Goal: Information Seeking & Learning: Learn about a topic

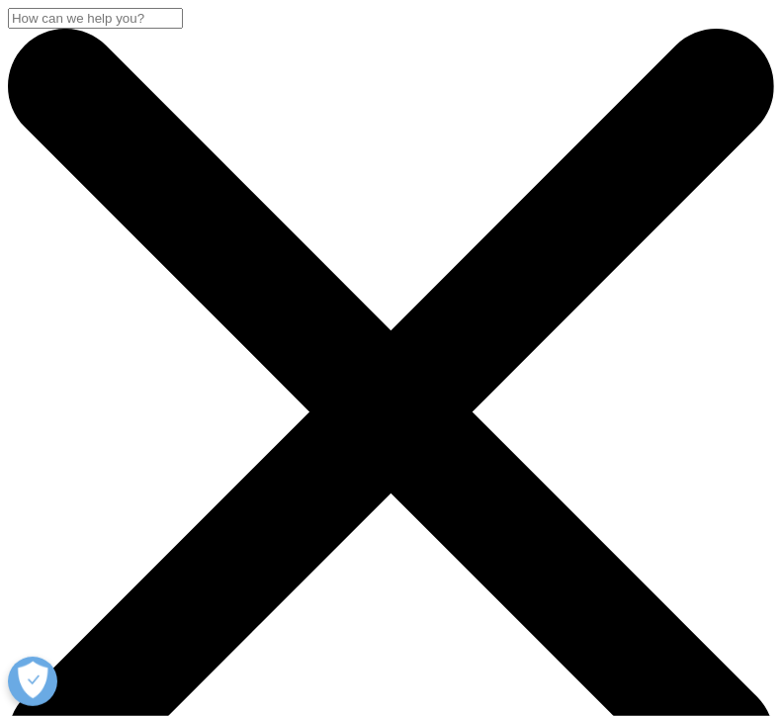
drag, startPoint x: 182, startPoint y: 267, endPoint x: 656, endPoint y: 333, distance: 478.3
copy div "Pharma Is Going Direct to Consumers"
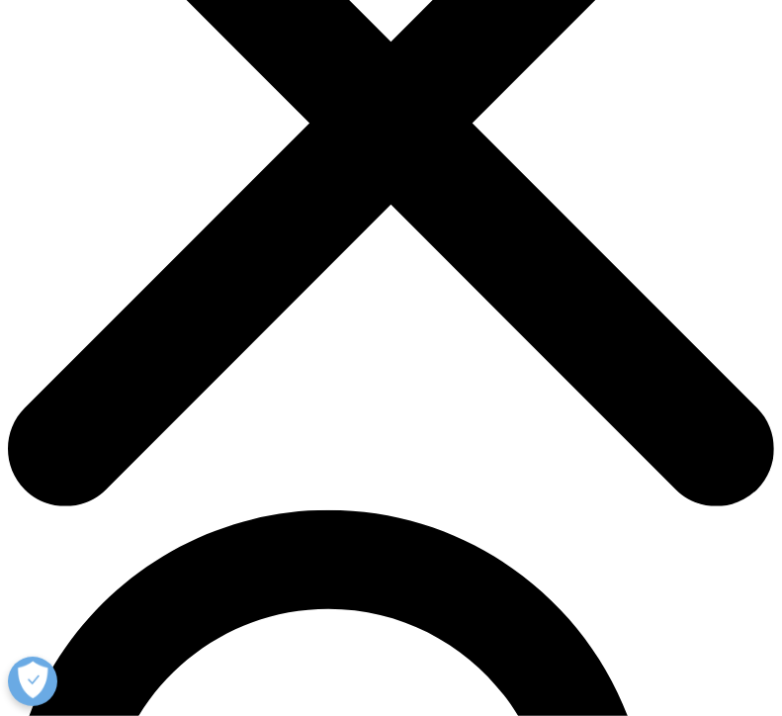
scroll to position [297, 0]
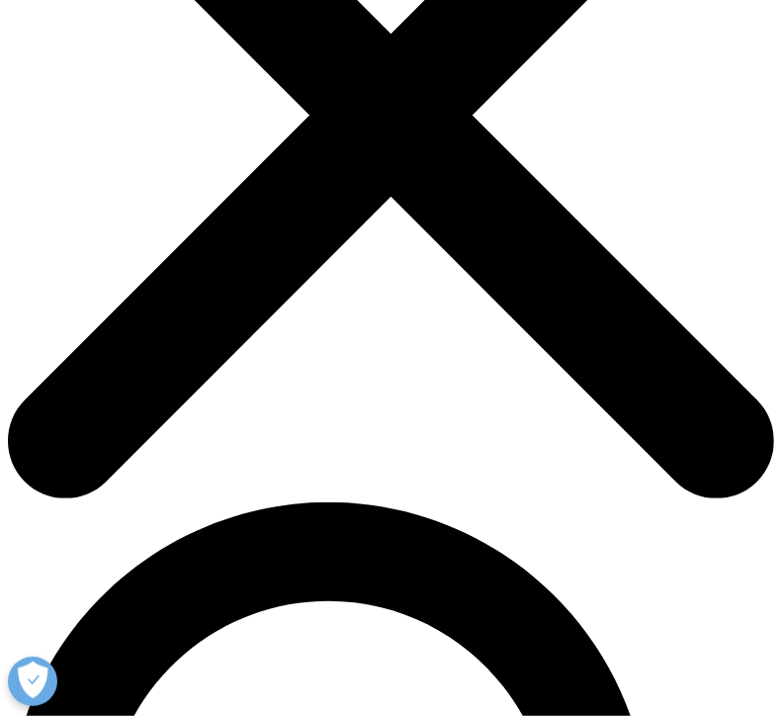
drag, startPoint x: 23, startPoint y: 103, endPoint x: 645, endPoint y: 96, distance: 622.1
copy div "[PERSON_NAME], Principal, Market Access Strategy Consulting, [GEOGRAPHIC_DATA]"
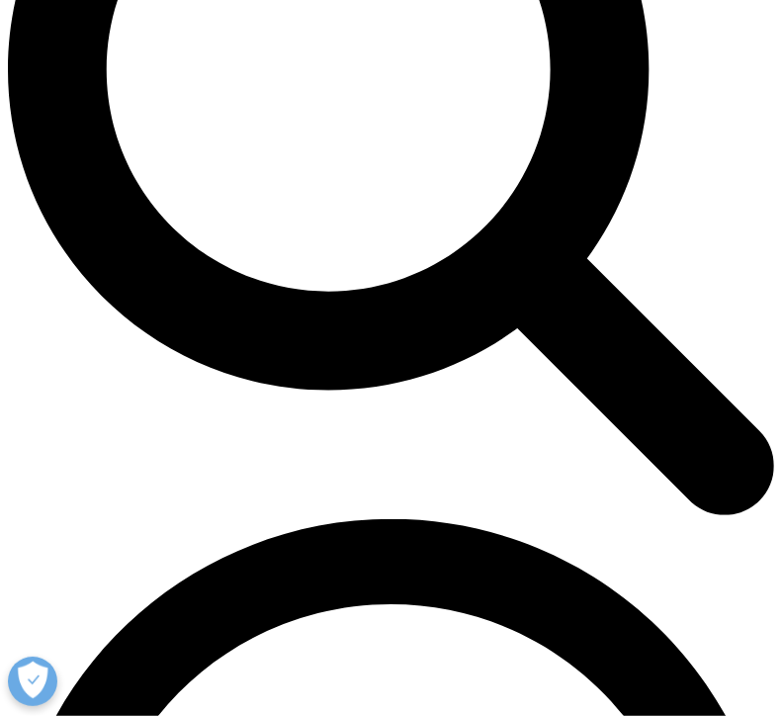
scroll to position [1056, 0]
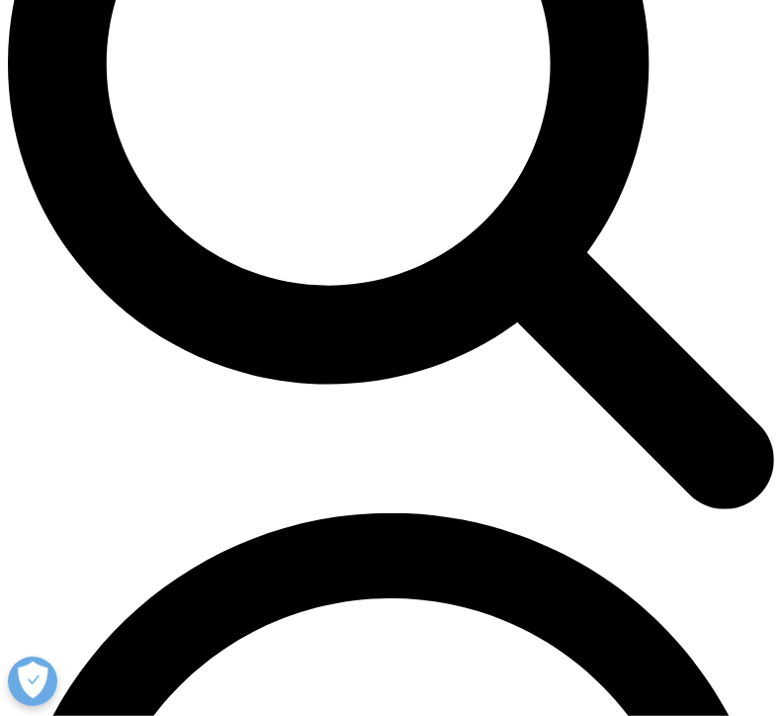
drag, startPoint x: 562, startPoint y: 445, endPoint x: 16, endPoint y: 183, distance: 605.5
copy div "The IRA grants Medicare the authority to negotiate prices for high-cost, single…"
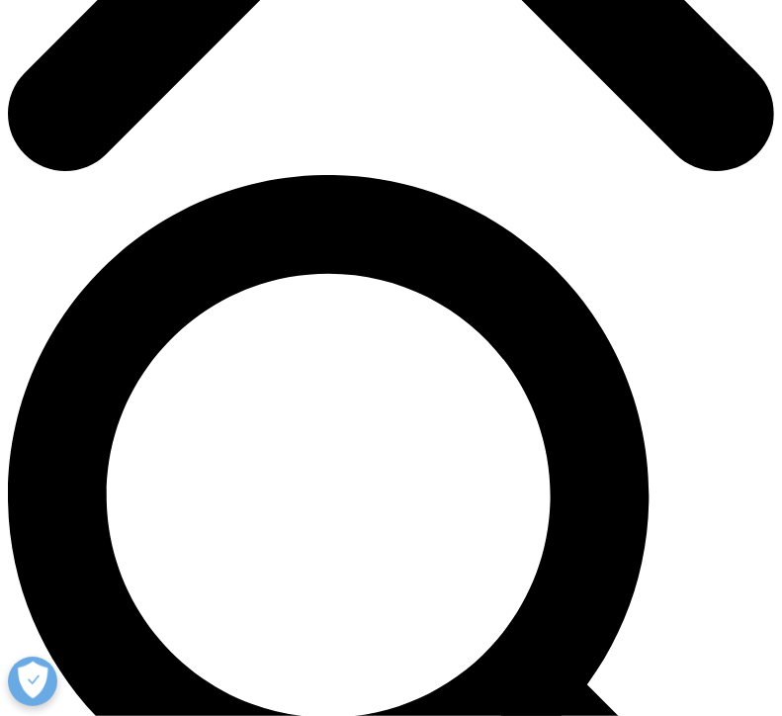
drag, startPoint x: 669, startPoint y: 283, endPoint x: 585, endPoint y: 270, distance: 84.1
drag, startPoint x: 360, startPoint y: 480, endPoint x: 8, endPoint y: 437, distance: 354.6
copy p "Policy reforms aimed at reducing costs for Medicare and patients, combined with…"
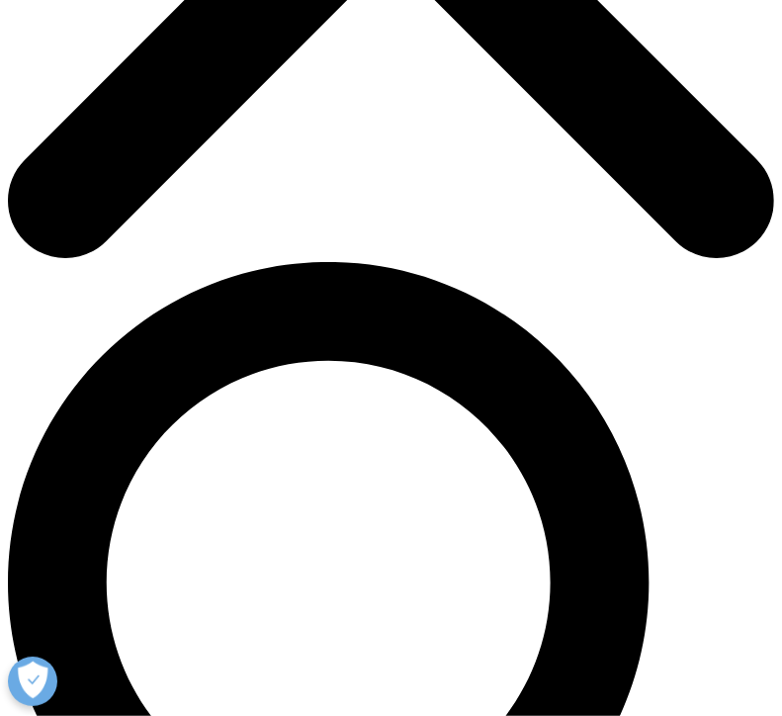
scroll to position [544, 0]
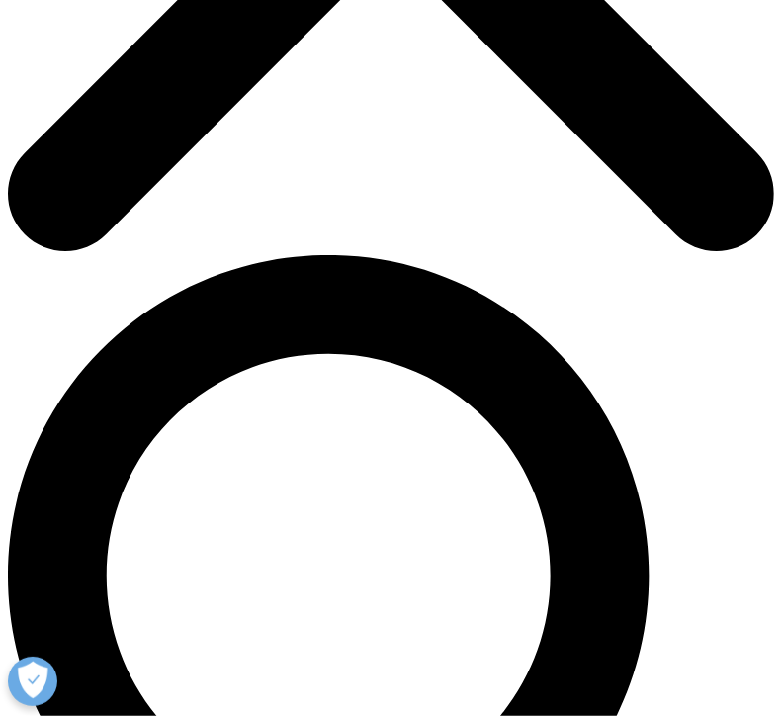
drag, startPoint x: 51, startPoint y: 317, endPoint x: 673, endPoint y: 361, distance: 623.6
copy p "U.S. pharmaceutical landscape is undergoing a seismic shift. With the Inflation…"
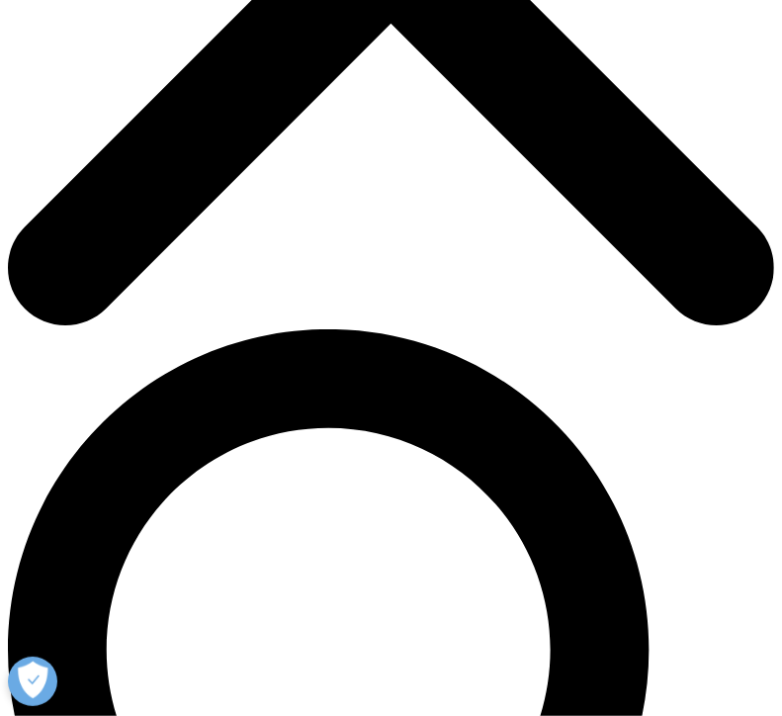
scroll to position [865, 0]
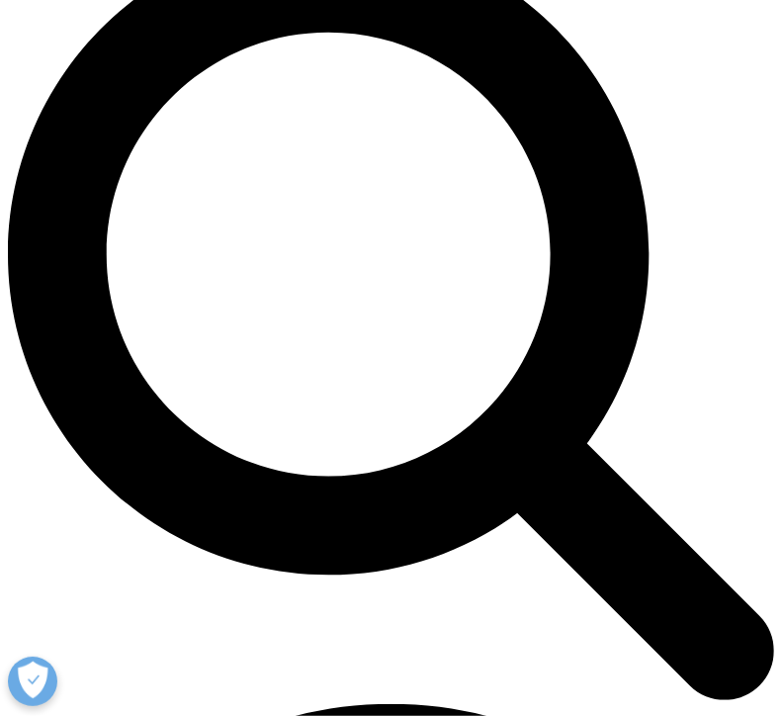
copy p "DTC"
